Goal: Communication & Community: Answer question/provide support

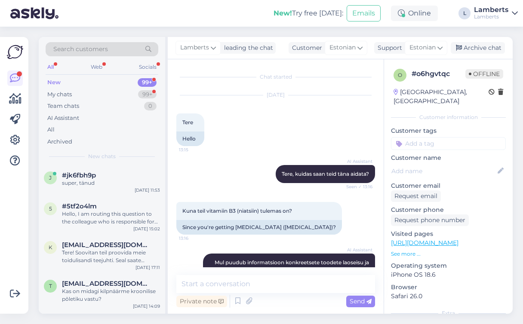
scroll to position [306, 0]
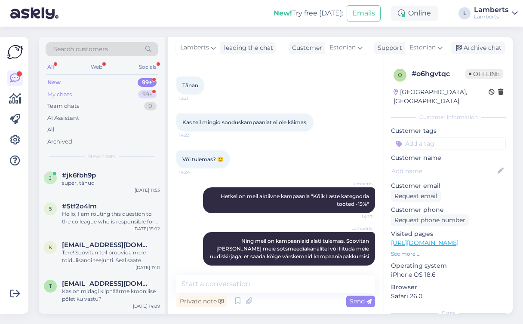
click at [116, 93] on div "My chats 99+" at bounding box center [102, 95] width 113 height 12
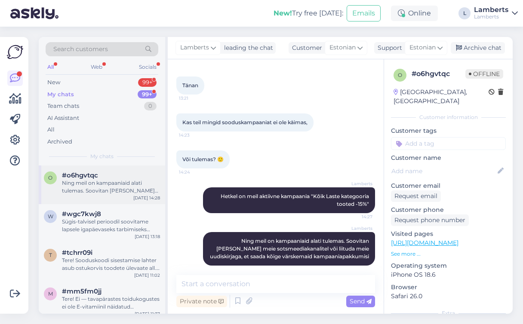
click at [97, 186] on div "Ning meil on kampaaniaid alati tulemas. Soovitan [PERSON_NAME] meie sotsmeediak…" at bounding box center [111, 186] width 98 height 15
click at [109, 82] on div "New 99+" at bounding box center [102, 83] width 113 height 12
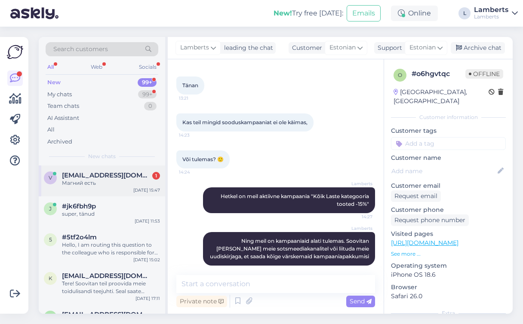
click at [99, 176] on span "[EMAIL_ADDRESS][DOMAIN_NAME]" at bounding box center [106, 176] width 89 height 8
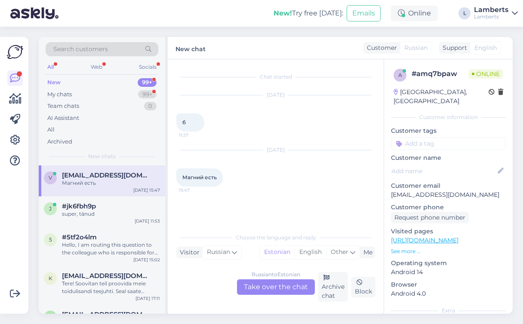
click at [279, 284] on div "Russian to Estonian Take over the chat" at bounding box center [276, 287] width 78 height 15
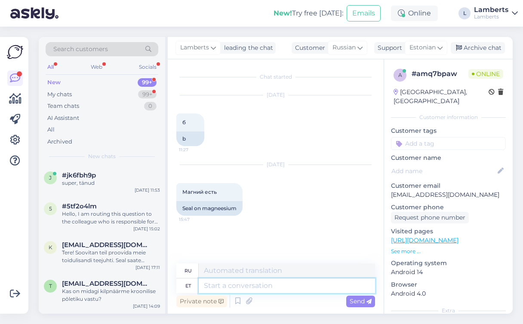
click at [269, 289] on textarea at bounding box center [287, 286] width 176 height 15
type textarea "Tere"
type textarea "Привет"
type textarea "Tere!"
type textarea "Привет!"
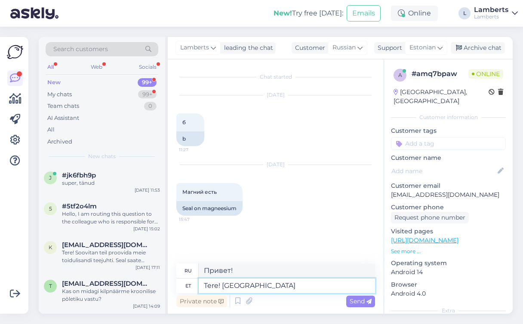
type textarea "Tere! [GEOGRAPHIC_DATA]"
type textarea "Привет! Да."
type textarea "Tere! Jah meie"
type textarea "Привет! Да, мы есть."
type textarea "Tere! Jah meie valikus"
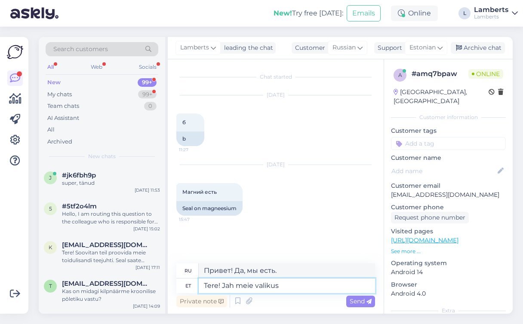
type textarea "Здравствуйте! Да, в нашем выборе."
type textarea "Tere! Jah meie valikus on"
type textarea "Здравствуйте! Да, он есть в нашем ассортименте."
type textarea "Tere! Jah meie valikus on erinevaid ma"
type textarea "Здравствуйте! Да, у нас есть разные варианты."
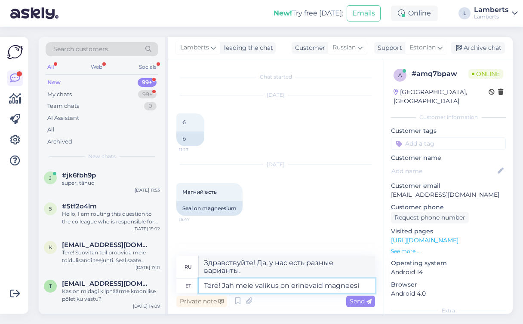
type textarea "Tere! Jah meie valikus on erinevaid magneesiu"
type textarea "Здравствуйте! Да, у нас есть разные виды магния."
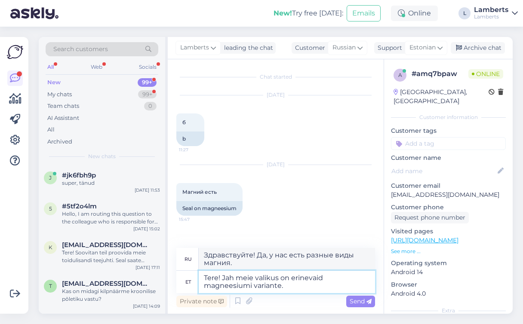
type textarea "Tere! Jah meie valikus on erinevaid magneesiumi variante."
type textarea "Здравствуйте! Да, у нас есть разные варианты магния."
paste textarea "[URL][DOMAIN_NAME]"
type textarea "Tere! Jah meie valikus on erinevaid magneesiumi variante. [URL][DOMAIN_NAME]"
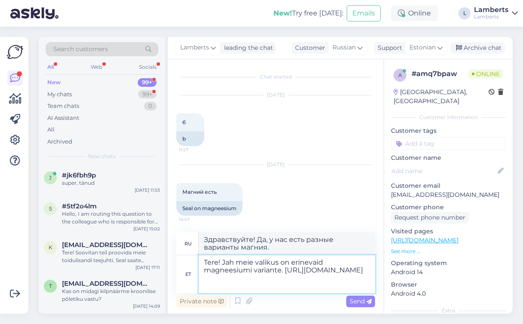
type textarea "Здравствуйте! Да, у нас есть разные варианты магния. [URL][DOMAIN_NAME]"
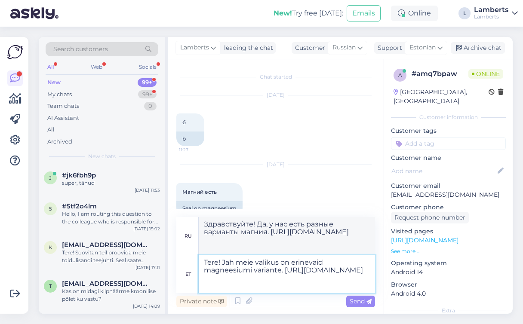
click at [299, 273] on textarea "Tere! Jah meie valikus on erinevaid magneesiumi variante. [URL][DOMAIN_NAME]" at bounding box center [287, 275] width 176 height 38
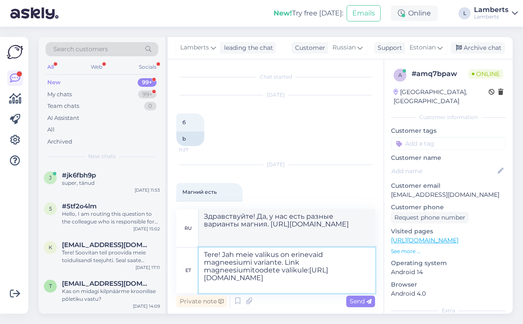
type textarea "Tere! Jah meie valikus on erinevaid magneesiumi variante. Link magneesiumitoode…"
type textarea "Здравствуйте! Да, у нас есть различные варианты магния. Ссылка на ассортимент п…"
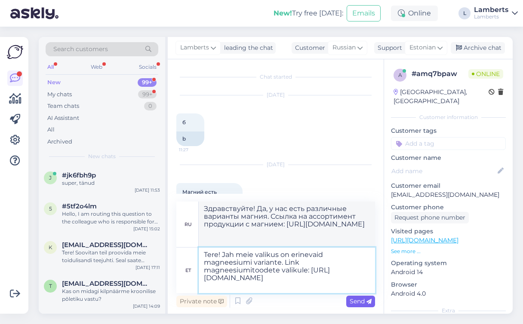
type textarea "Tere! Jah meie valikus on erinevaid magneesiumi variante. Link magneesiumitoode…"
click at [357, 303] on span "Send" at bounding box center [361, 302] width 22 height 8
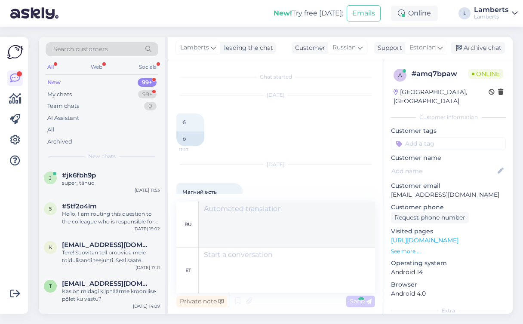
scroll to position [68, 0]
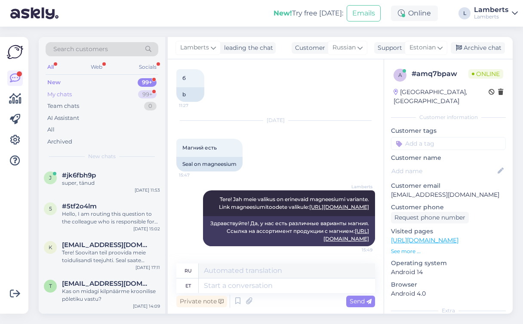
click at [113, 96] on div "My chats 99+" at bounding box center [102, 95] width 113 height 12
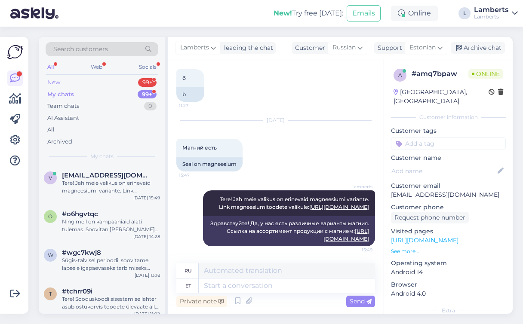
click at [123, 82] on div "New 99+" at bounding box center [102, 83] width 113 height 12
